Goal: Information Seeking & Learning: Learn about a topic

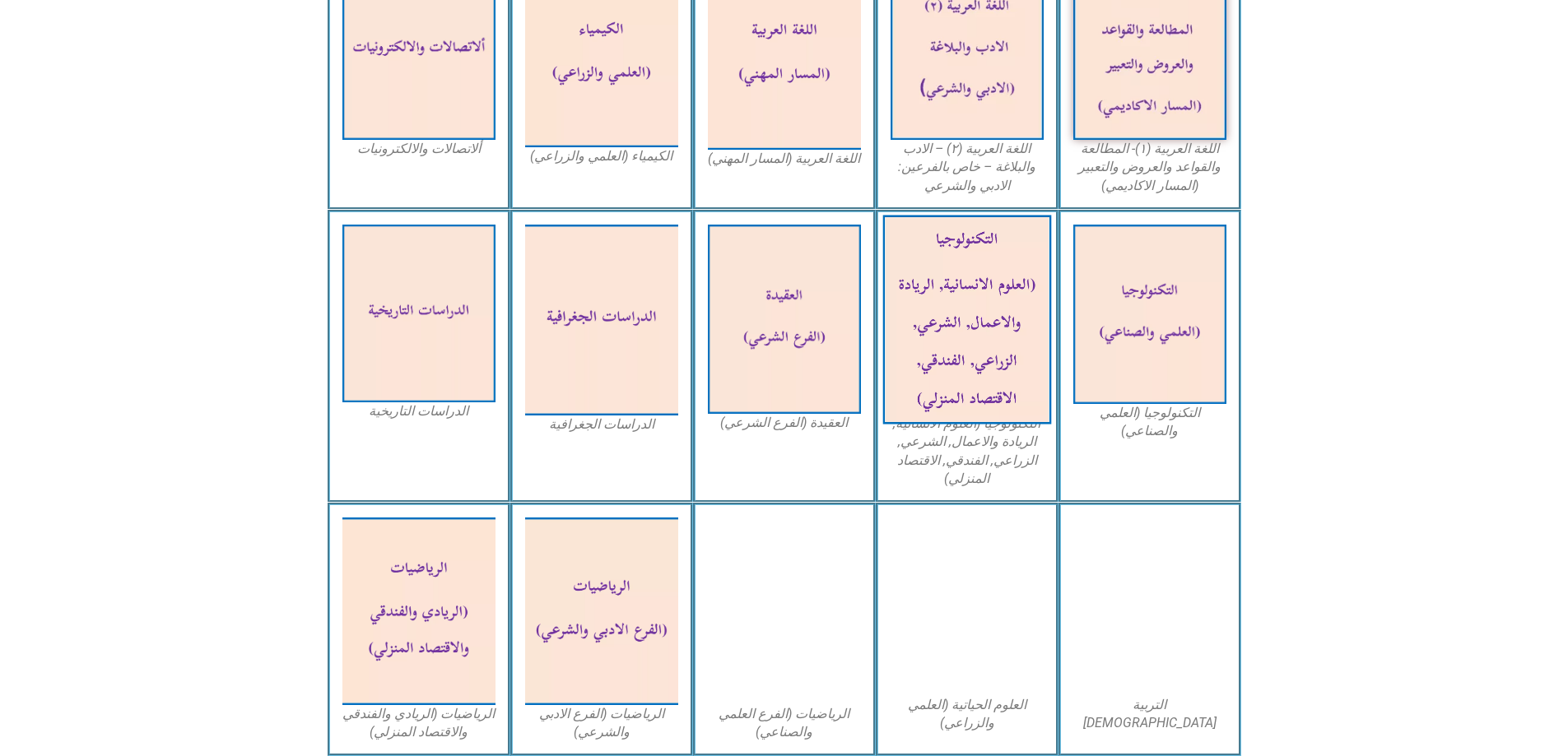
scroll to position [576, 0]
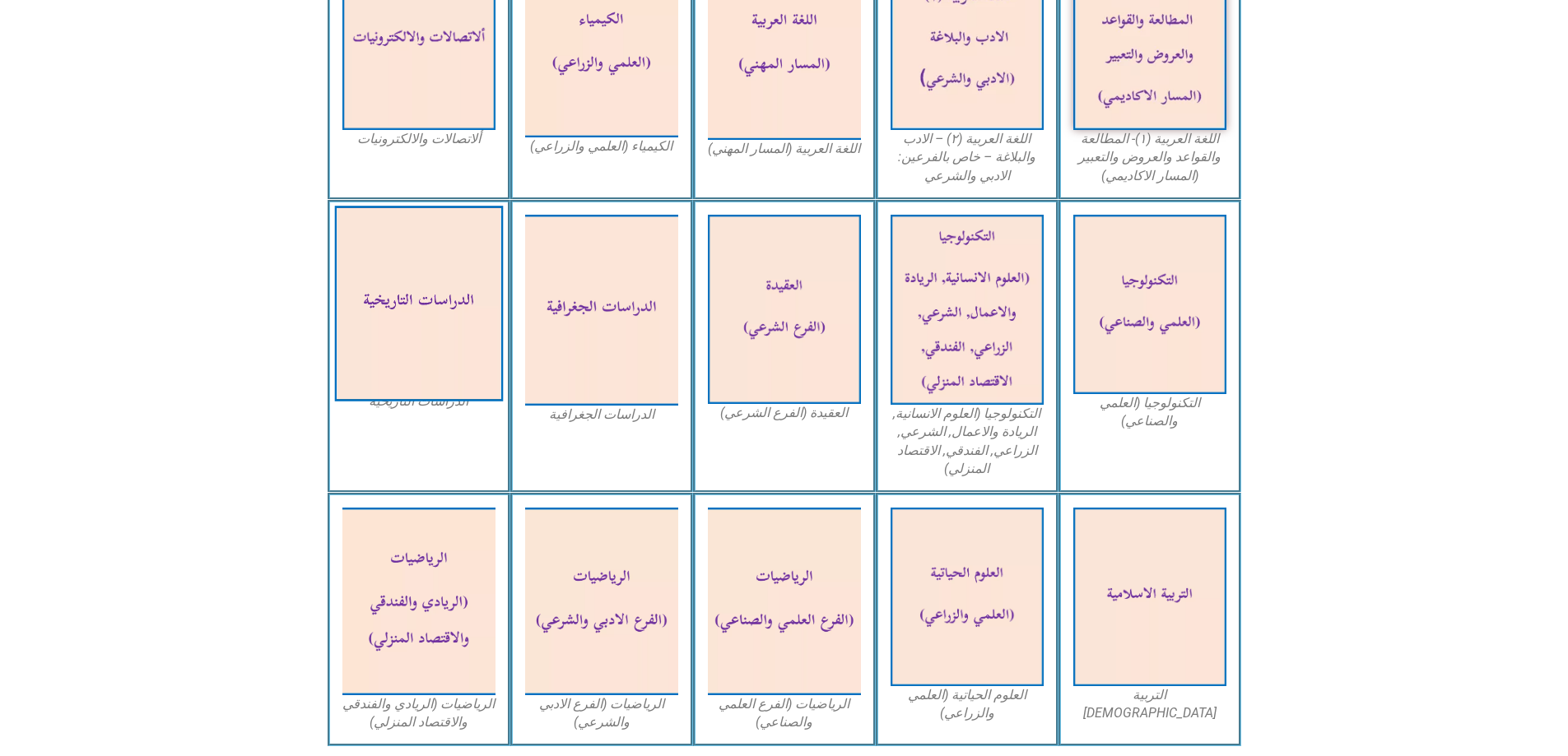
click at [396, 283] on img at bounding box center [419, 304] width 169 height 196
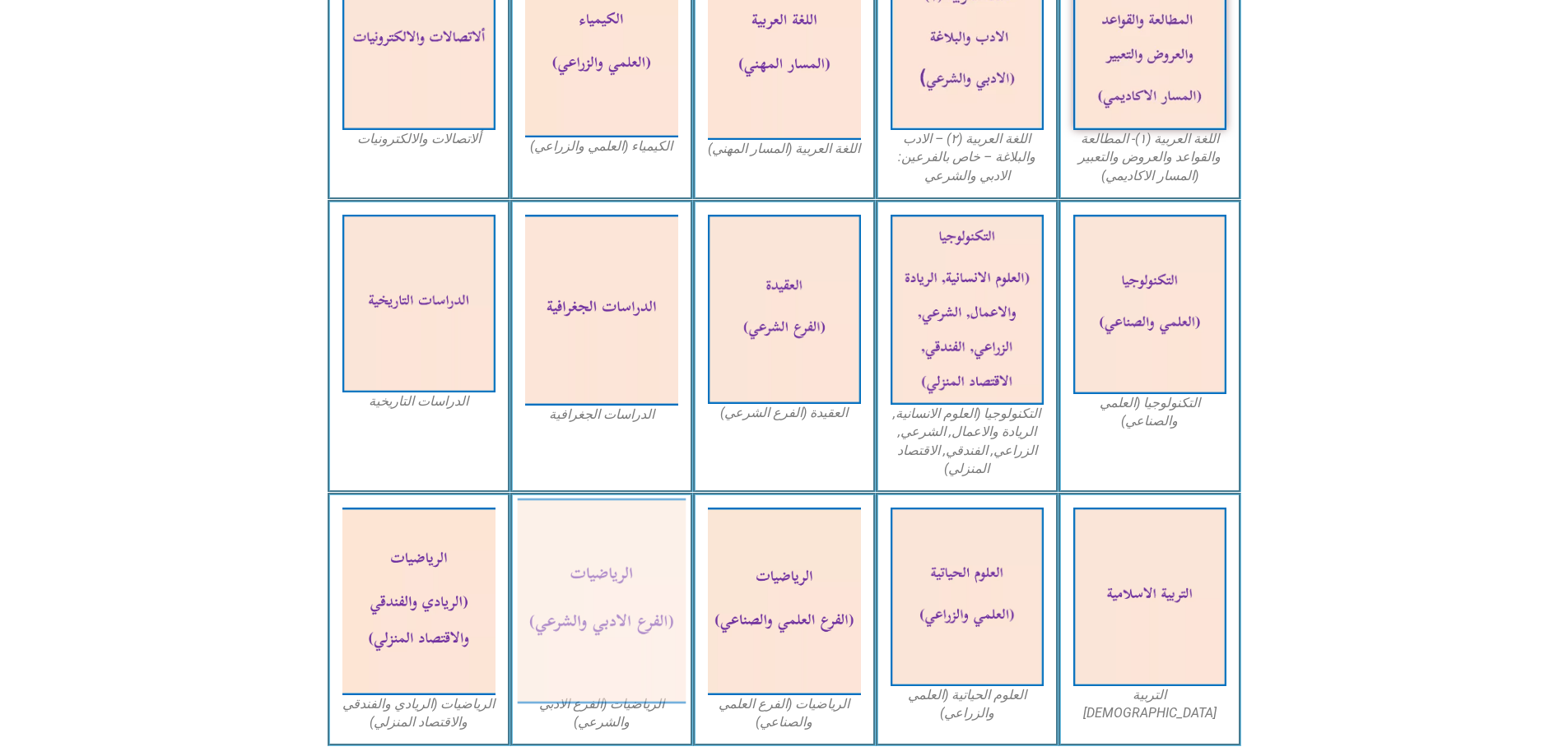
click at [595, 531] on img at bounding box center [601, 601] width 169 height 206
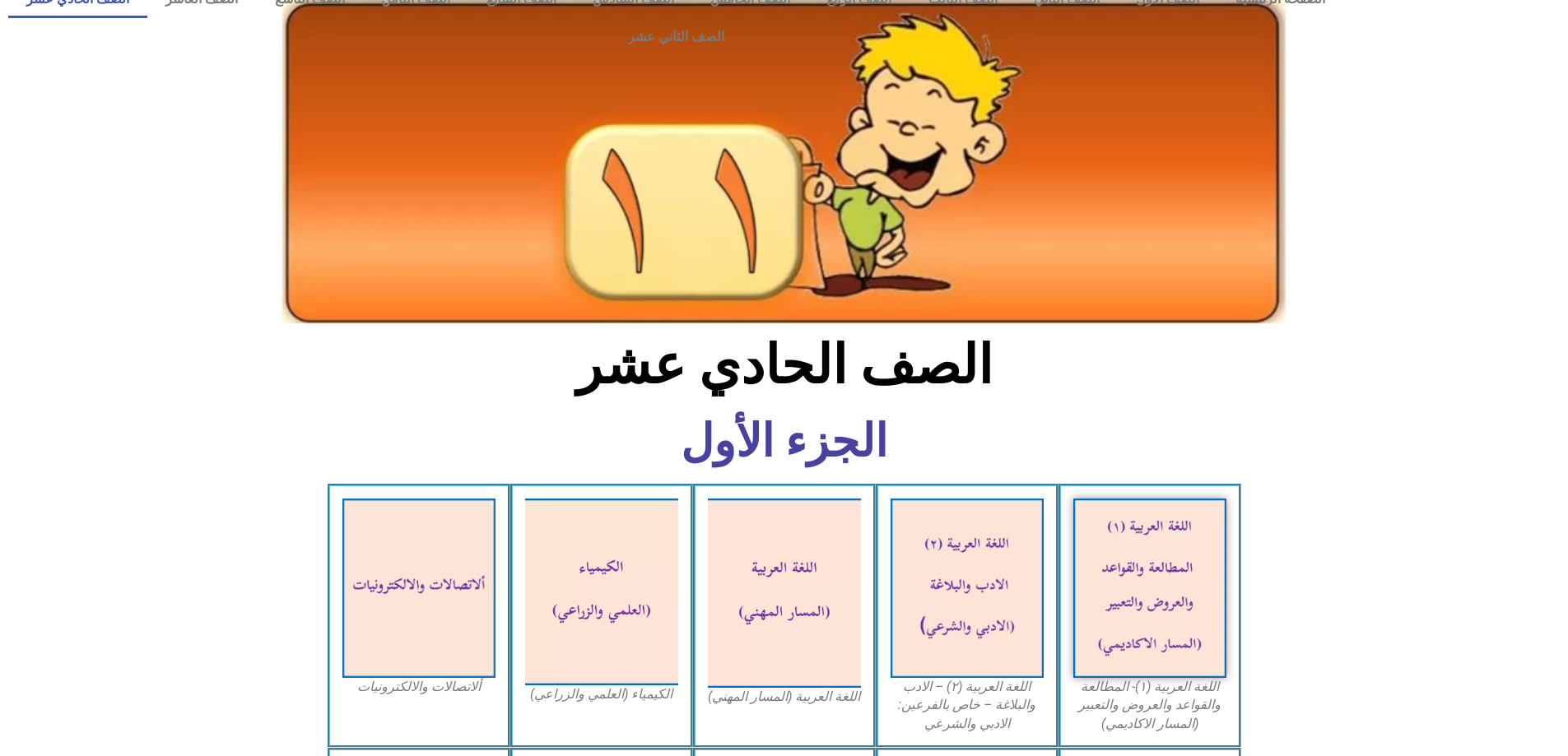
scroll to position [0, 0]
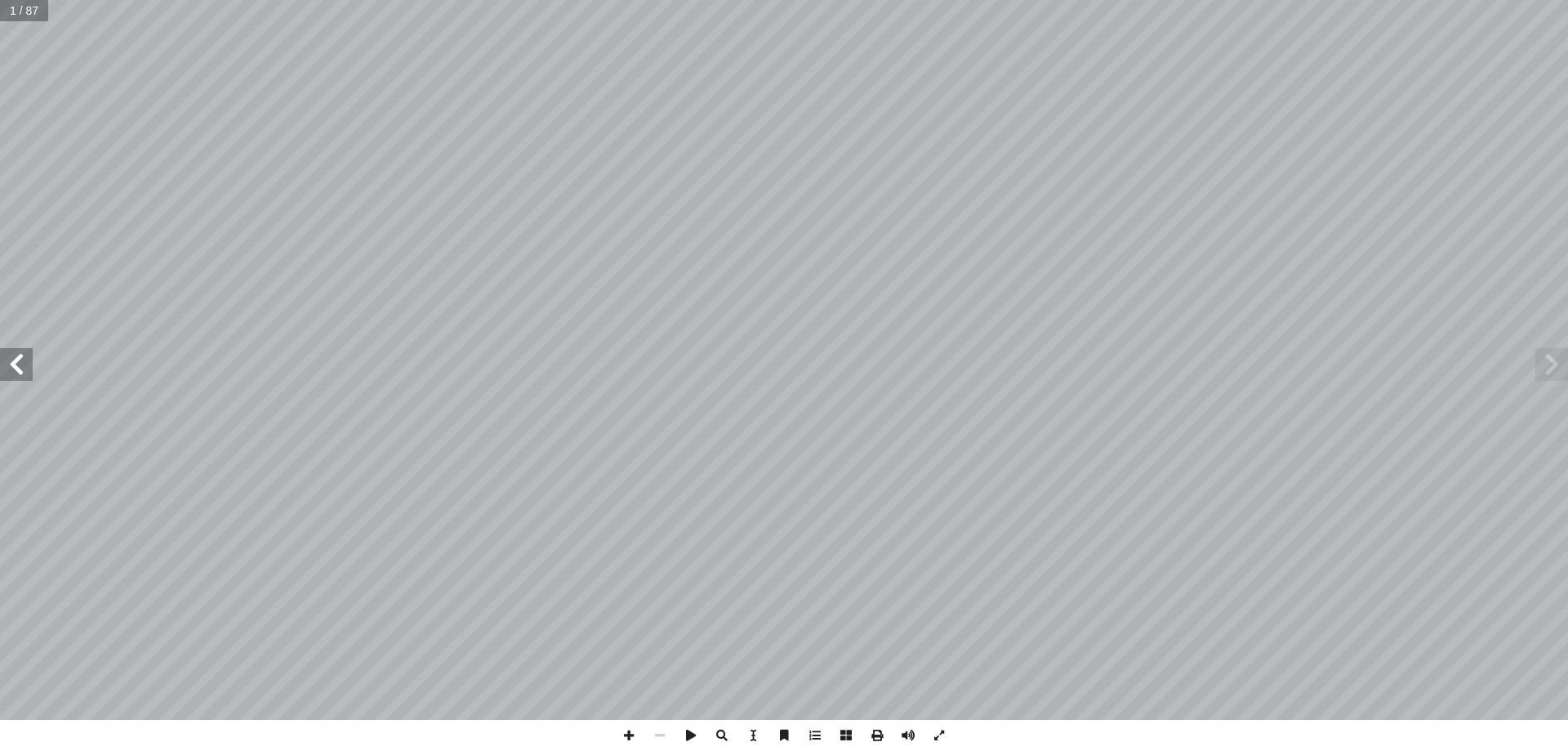
click at [21, 362] on span at bounding box center [16, 364] width 33 height 33
click at [28, 362] on span at bounding box center [16, 364] width 33 height 33
click at [1553, 371] on span at bounding box center [1552, 364] width 33 height 33
click at [28, 363] on span at bounding box center [16, 364] width 33 height 33
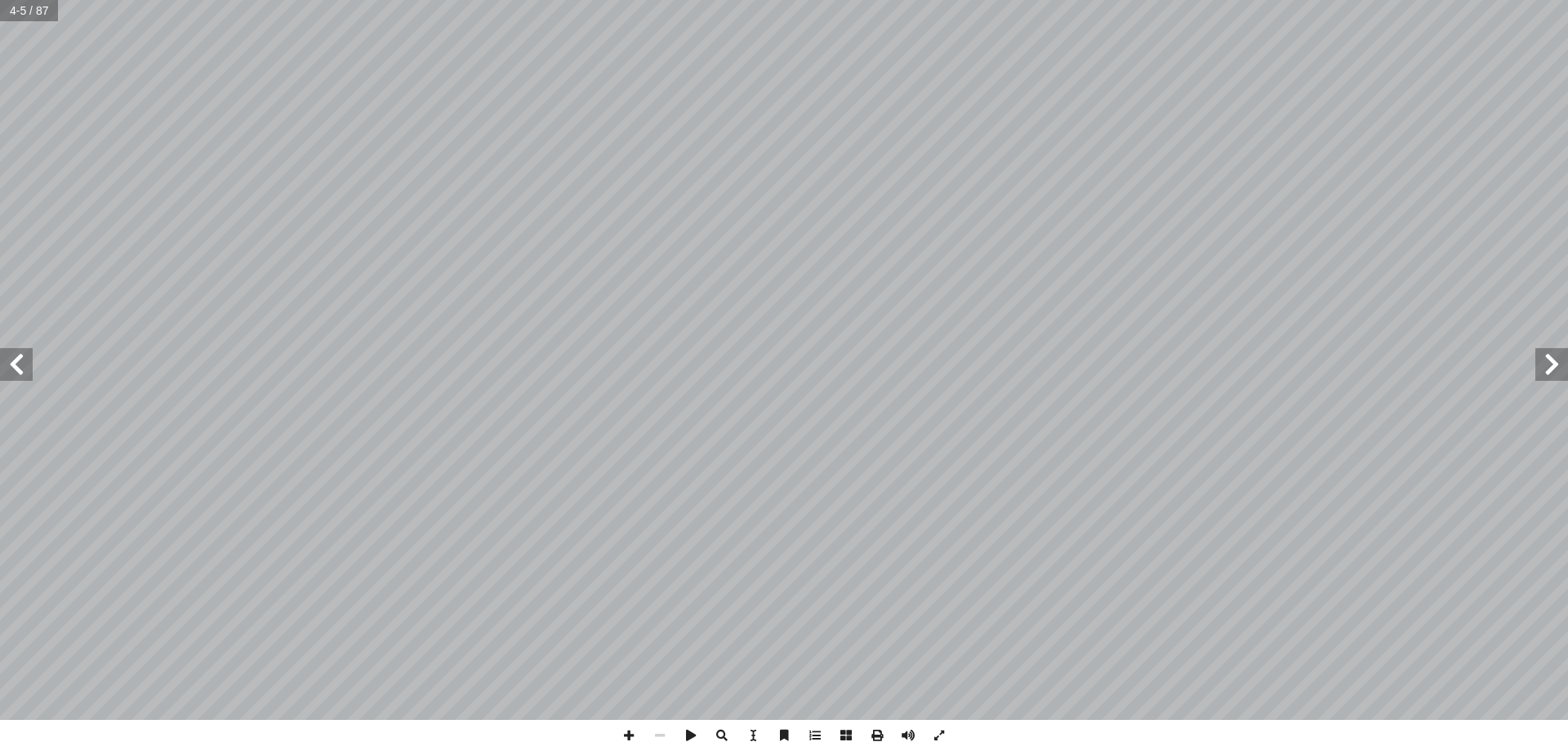
click at [28, 363] on span at bounding box center [16, 364] width 33 height 33
click at [1539, 373] on span at bounding box center [1552, 364] width 33 height 33
click at [19, 366] on span at bounding box center [16, 364] width 33 height 33
click at [20, 367] on span at bounding box center [16, 364] width 33 height 33
click at [25, 371] on span at bounding box center [16, 364] width 33 height 33
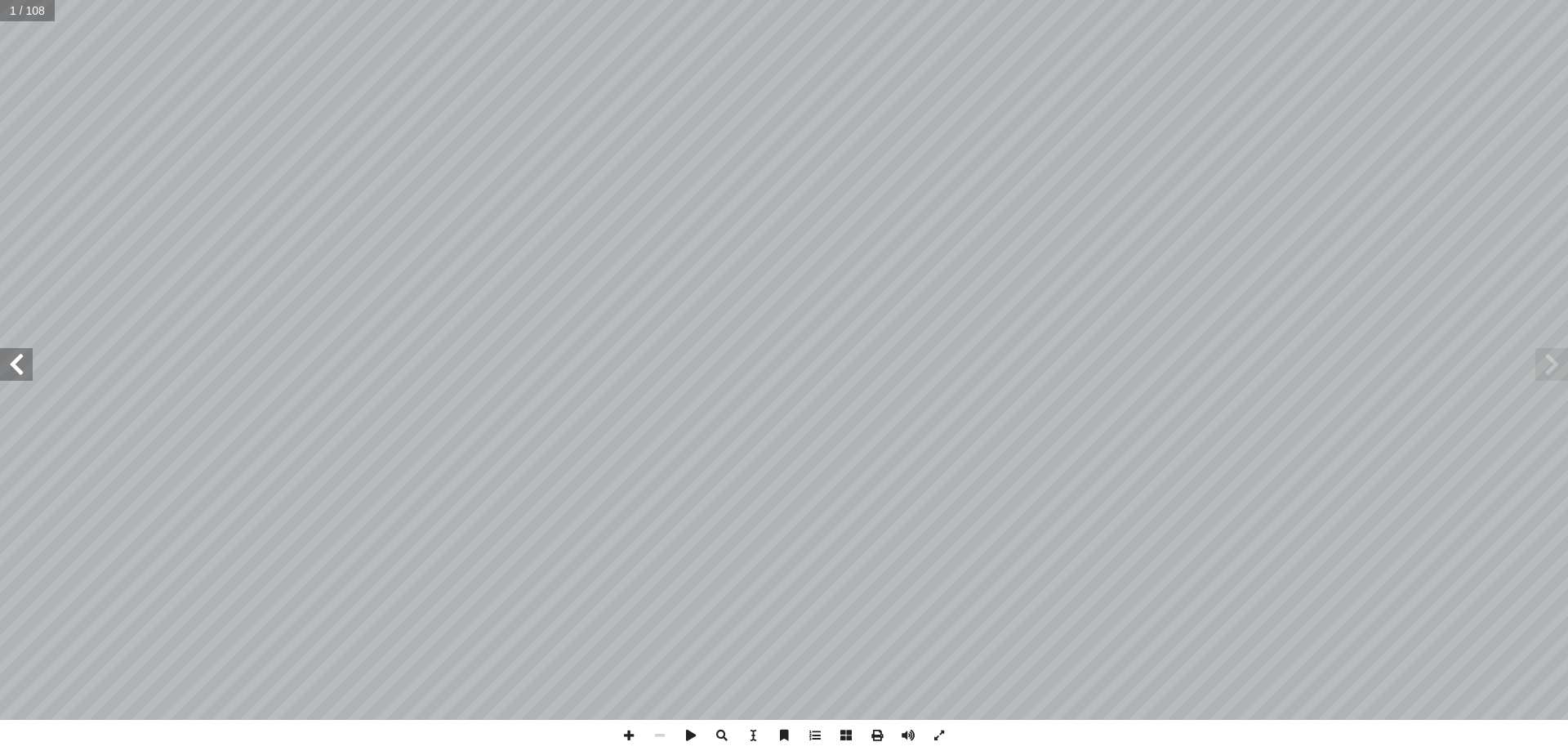
click at [25, 371] on span at bounding box center [16, 364] width 33 height 33
click at [152, 319] on div "مـقـدمـة م ُ فيها الطالب وترس ّ ات التي يمر ّ غير ّ هم الت َ ) آخر مراحل التعلي…" at bounding box center [784, 360] width 1568 height 720
click at [6, 369] on span at bounding box center [16, 364] width 33 height 33
